Goal: Information Seeking & Learning: Learn about a topic

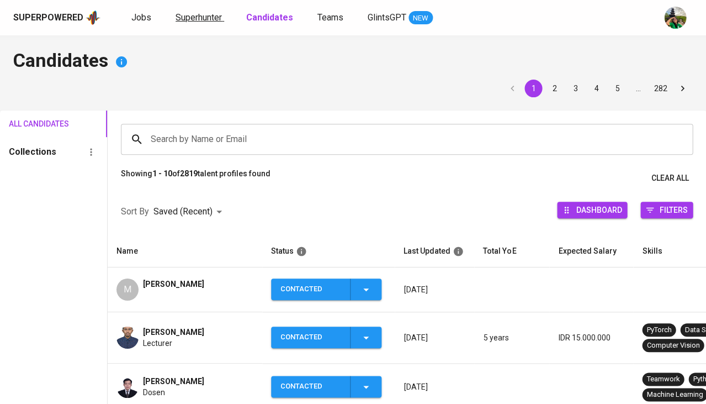
click at [209, 22] on span "Superhunter" at bounding box center [199, 17] width 46 height 10
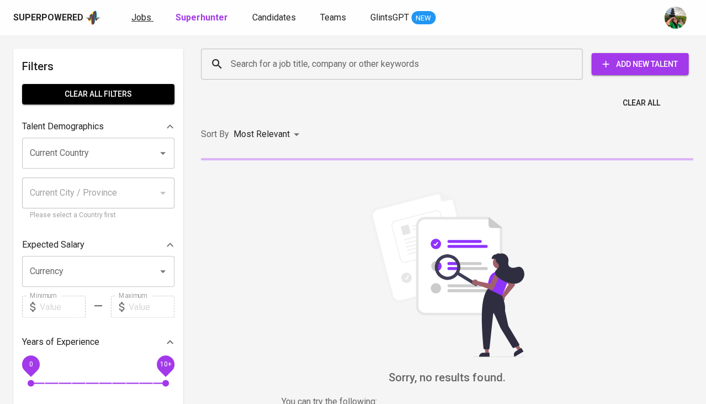
click at [135, 17] on span "Jobs" at bounding box center [141, 17] width 20 height 10
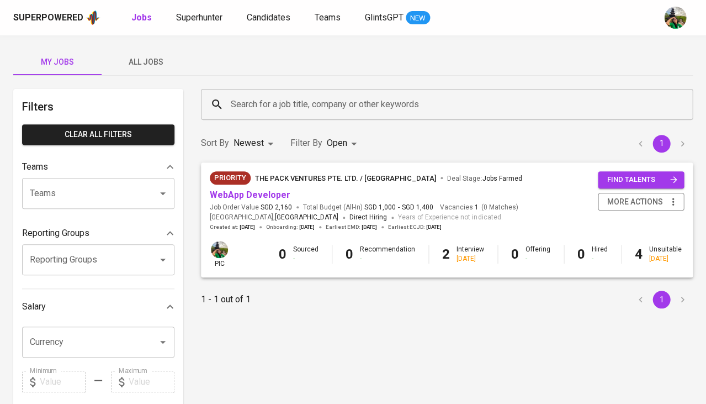
click at [136, 59] on span "All Jobs" at bounding box center [145, 62] width 75 height 14
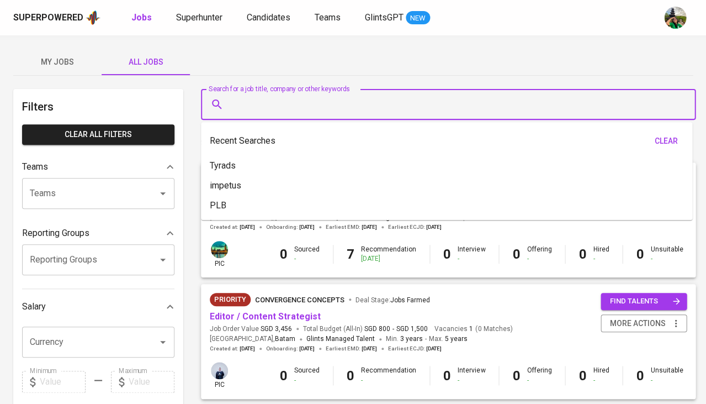
click at [280, 109] on input "Search for a job title, company or other keywords" at bounding box center [451, 104] width 446 height 21
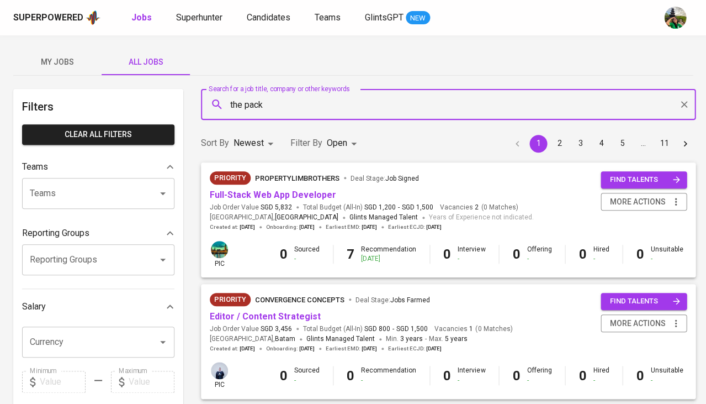
type input "the pack"
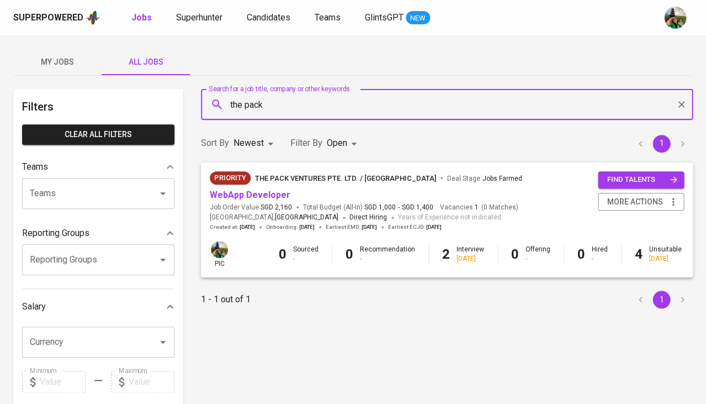
click at [340, 146] on body "Superpowered Jobs Superhunter Candidates Teams GlintsGPT NEW My Jobs All Jobs F…" at bounding box center [353, 377] width 706 height 754
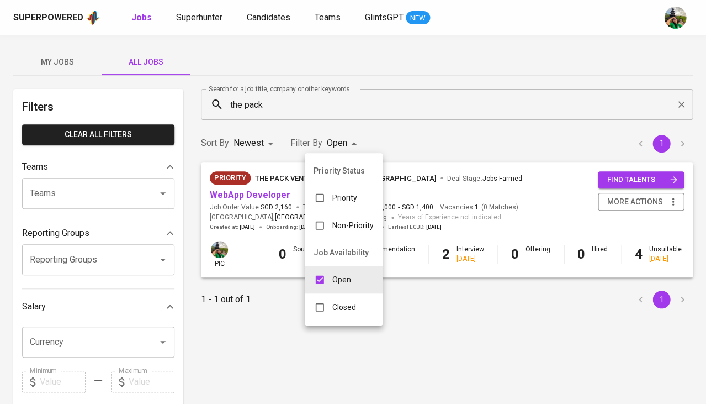
click at [350, 301] on p "Closed" at bounding box center [344, 306] width 24 height 11
type input "OPEN,CLOSE"
checkbox input "true"
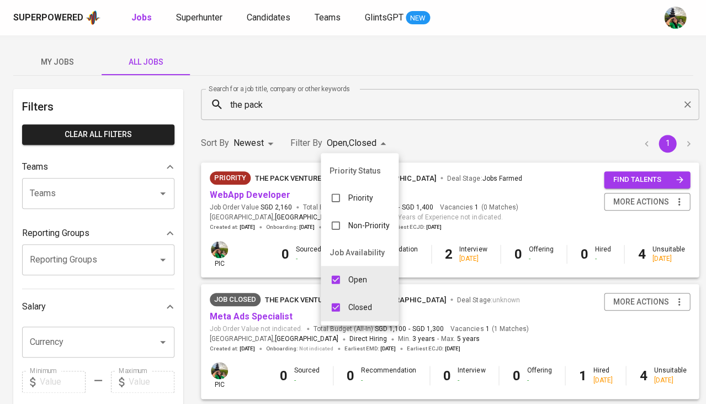
click at [263, 302] on div at bounding box center [353, 202] width 706 height 404
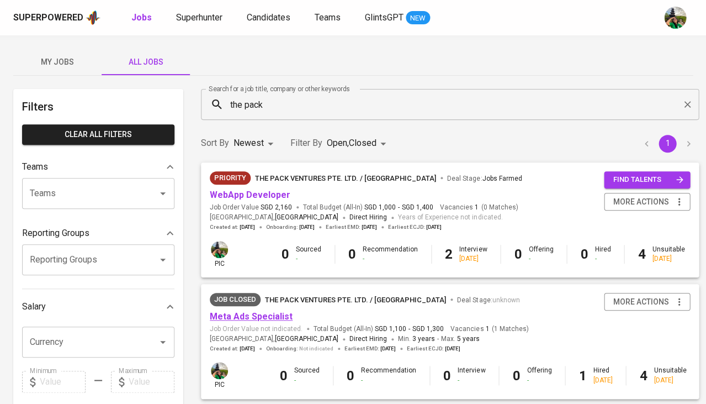
click at [257, 312] on link "Meta Ads Specialist" at bounding box center [251, 316] width 83 height 10
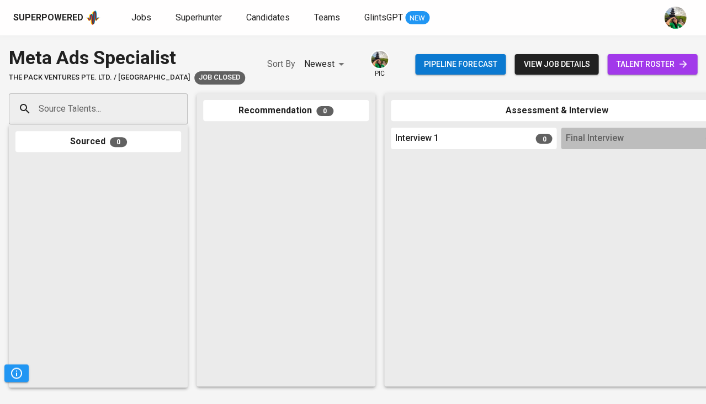
click at [655, 61] on span "talent roster" at bounding box center [652, 64] width 72 height 14
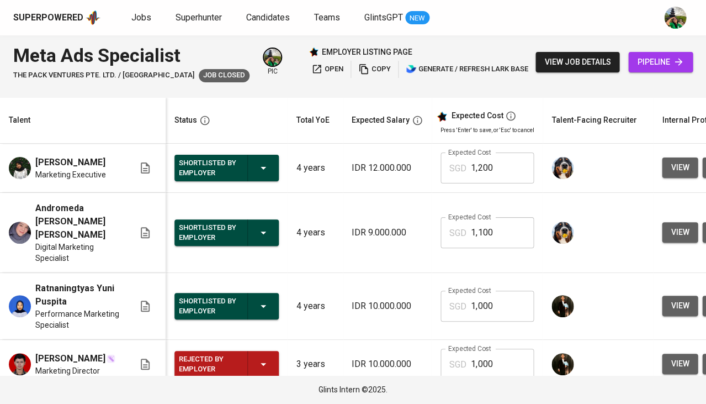
click at [572, 63] on span "view job details" at bounding box center [577, 62] width 66 height 14
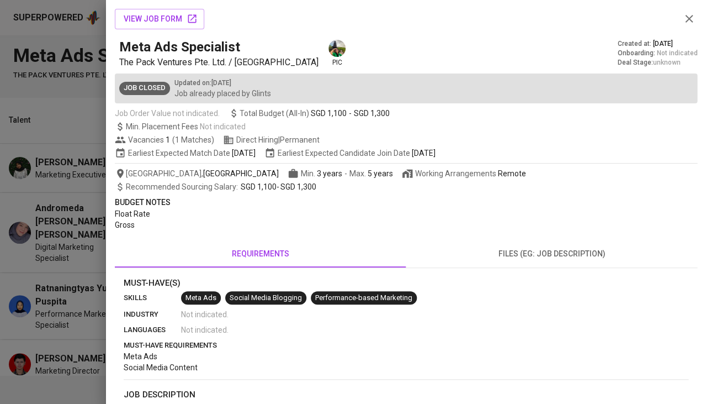
click at [88, 192] on div at bounding box center [353, 202] width 706 height 404
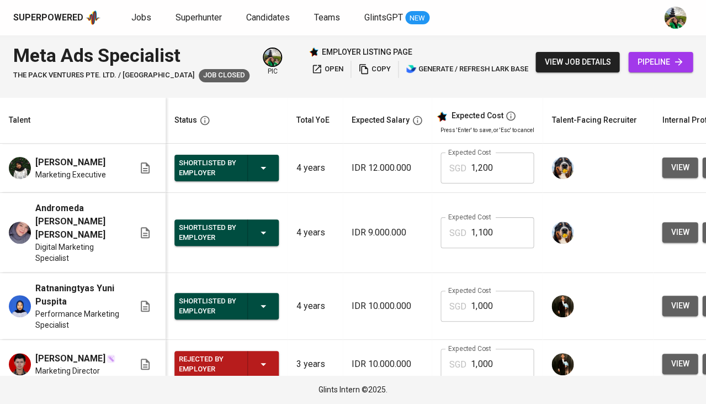
click at [592, 68] on span "view job details" at bounding box center [577, 62] width 66 height 14
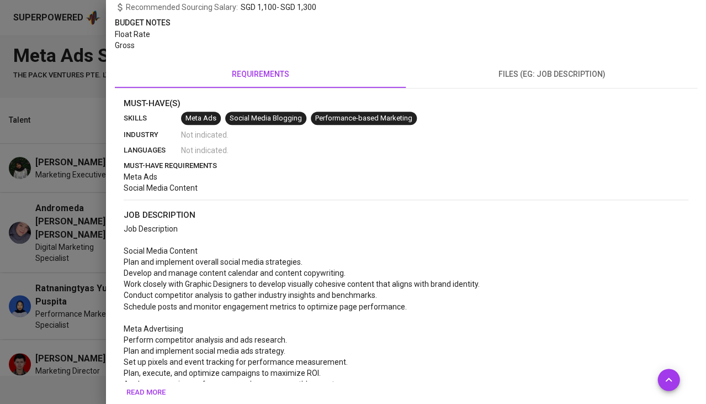
scroll to position [322, 0]
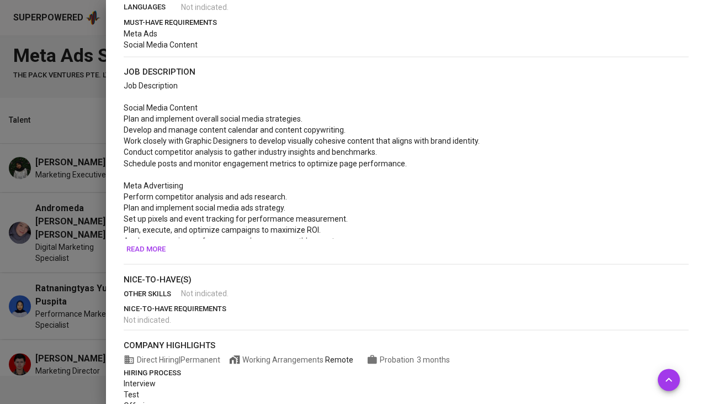
click at [153, 246] on span "Read more" at bounding box center [145, 248] width 39 height 13
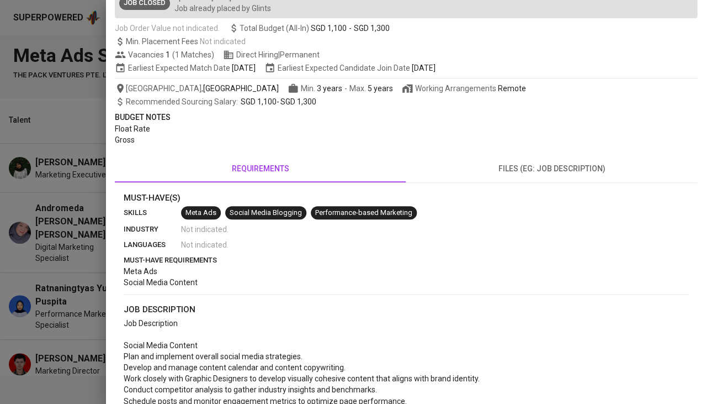
scroll to position [32, 0]
